Goal: Task Accomplishment & Management: Manage account settings

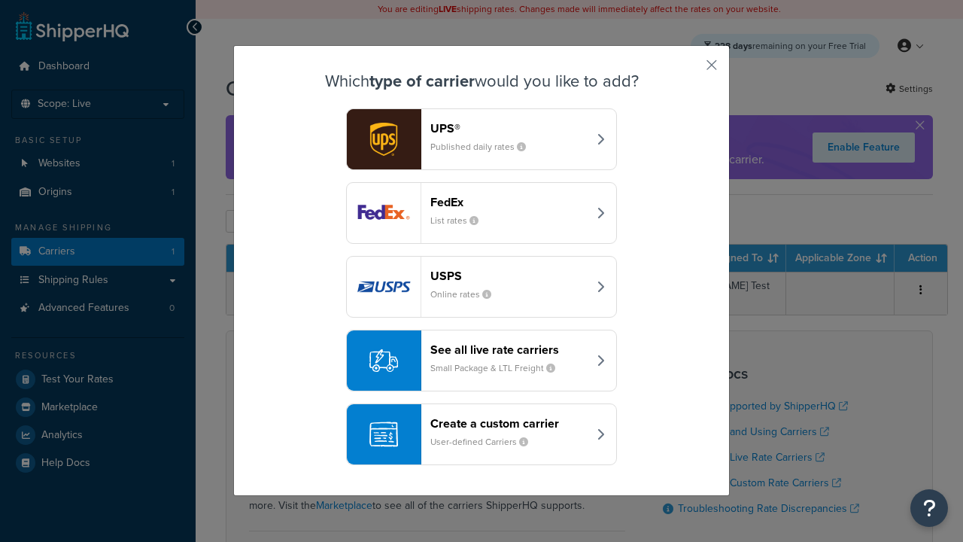
click at [508, 202] on header "FedEx" at bounding box center [508, 202] width 157 height 14
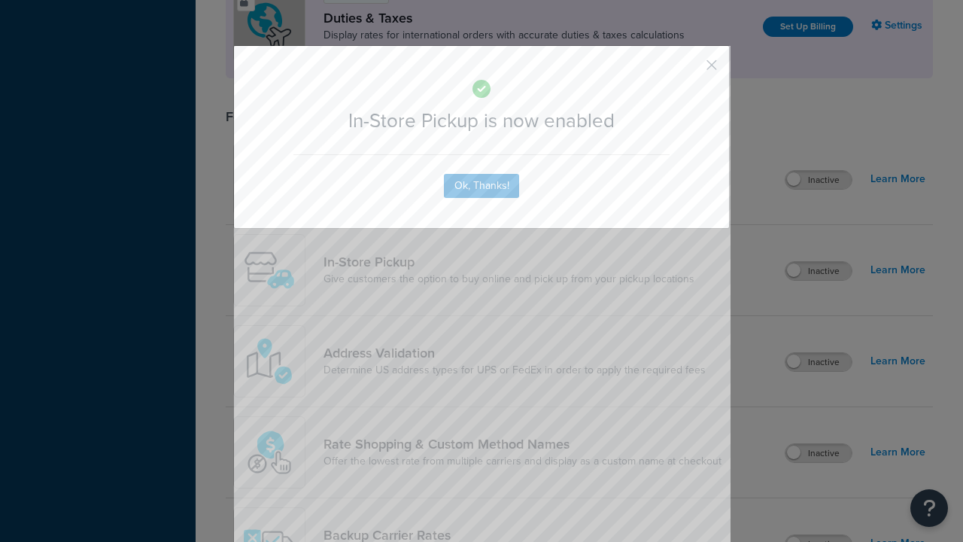
click at [689, 70] on button "button" at bounding box center [689, 70] width 4 height 4
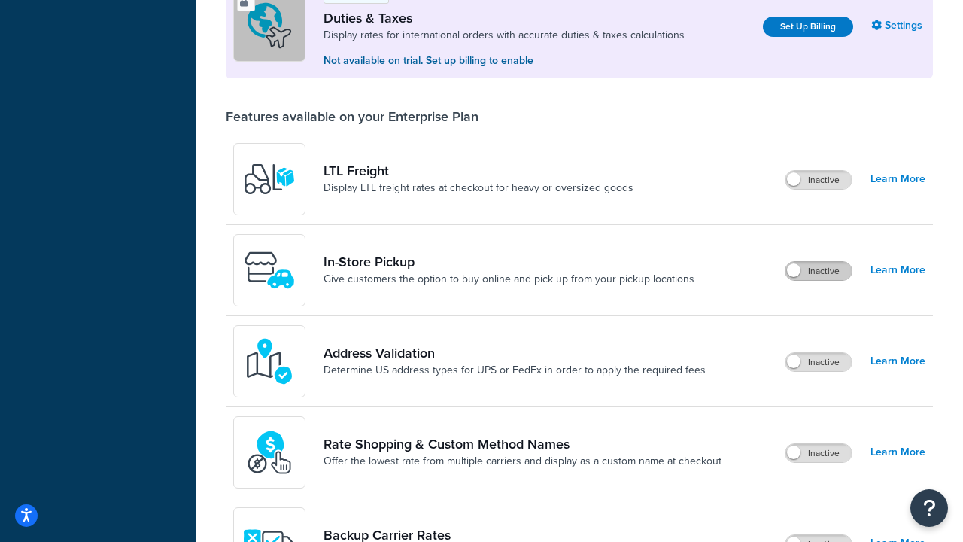
scroll to position [459, 0]
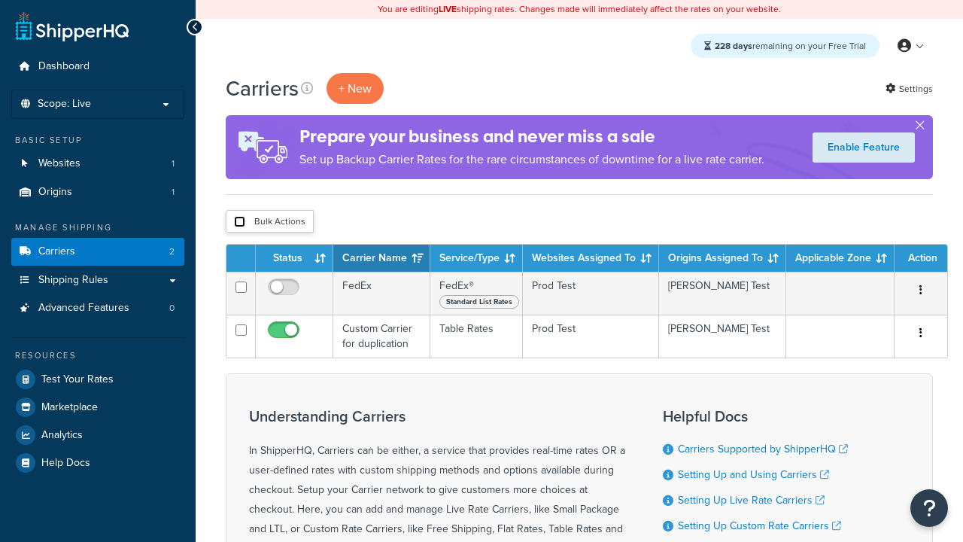
click at [239, 222] on input "checkbox" at bounding box center [239, 221] width 11 height 11
checkbox input "true"
click at [0, 0] on button "Delete" at bounding box center [0, 0] width 0 height 0
